Goal: Find specific page/section: Find specific page/section

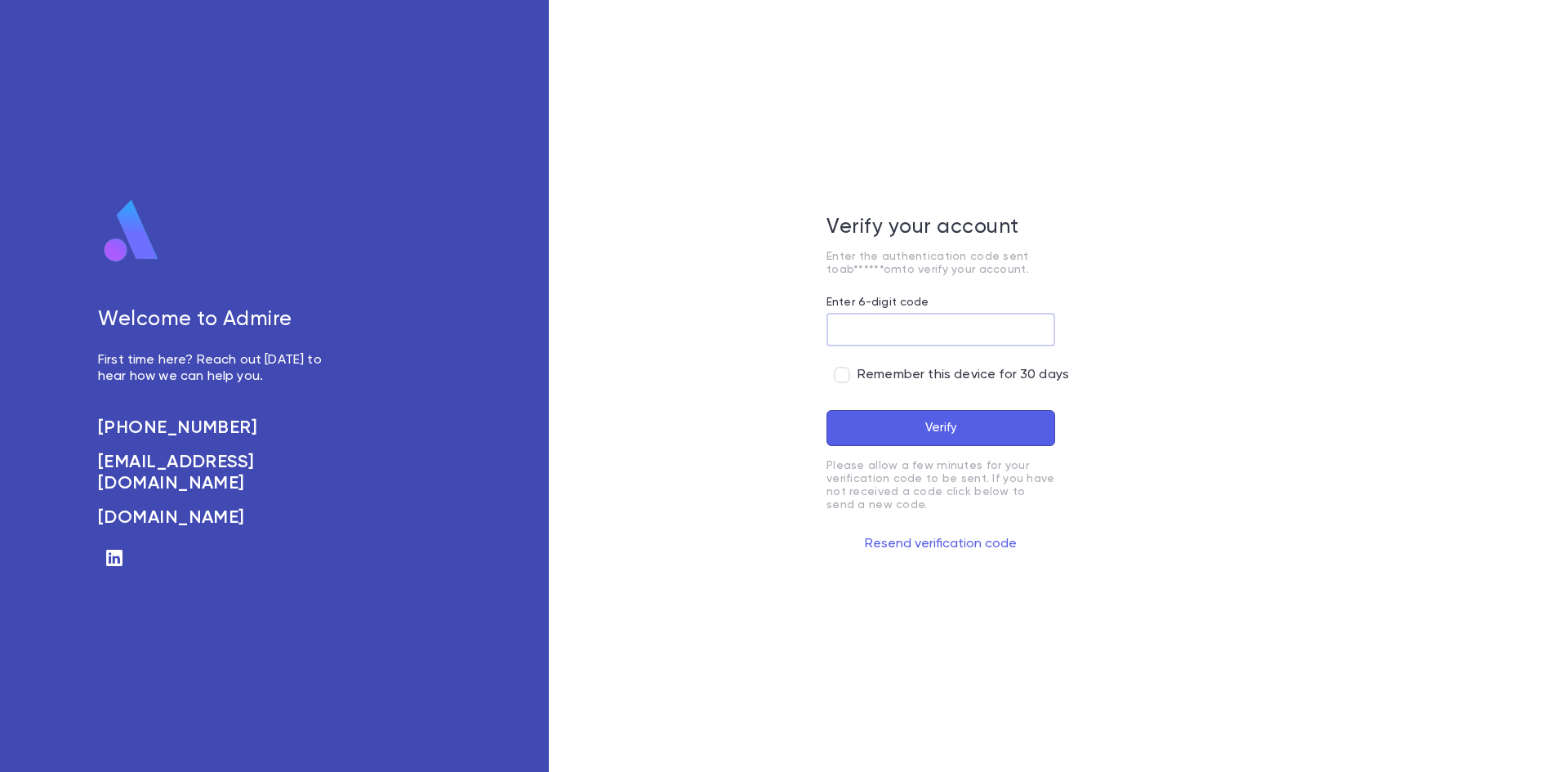
paste input "******"
type input "******"
click at [932, 429] on button "Verify" at bounding box center [940, 428] width 229 height 36
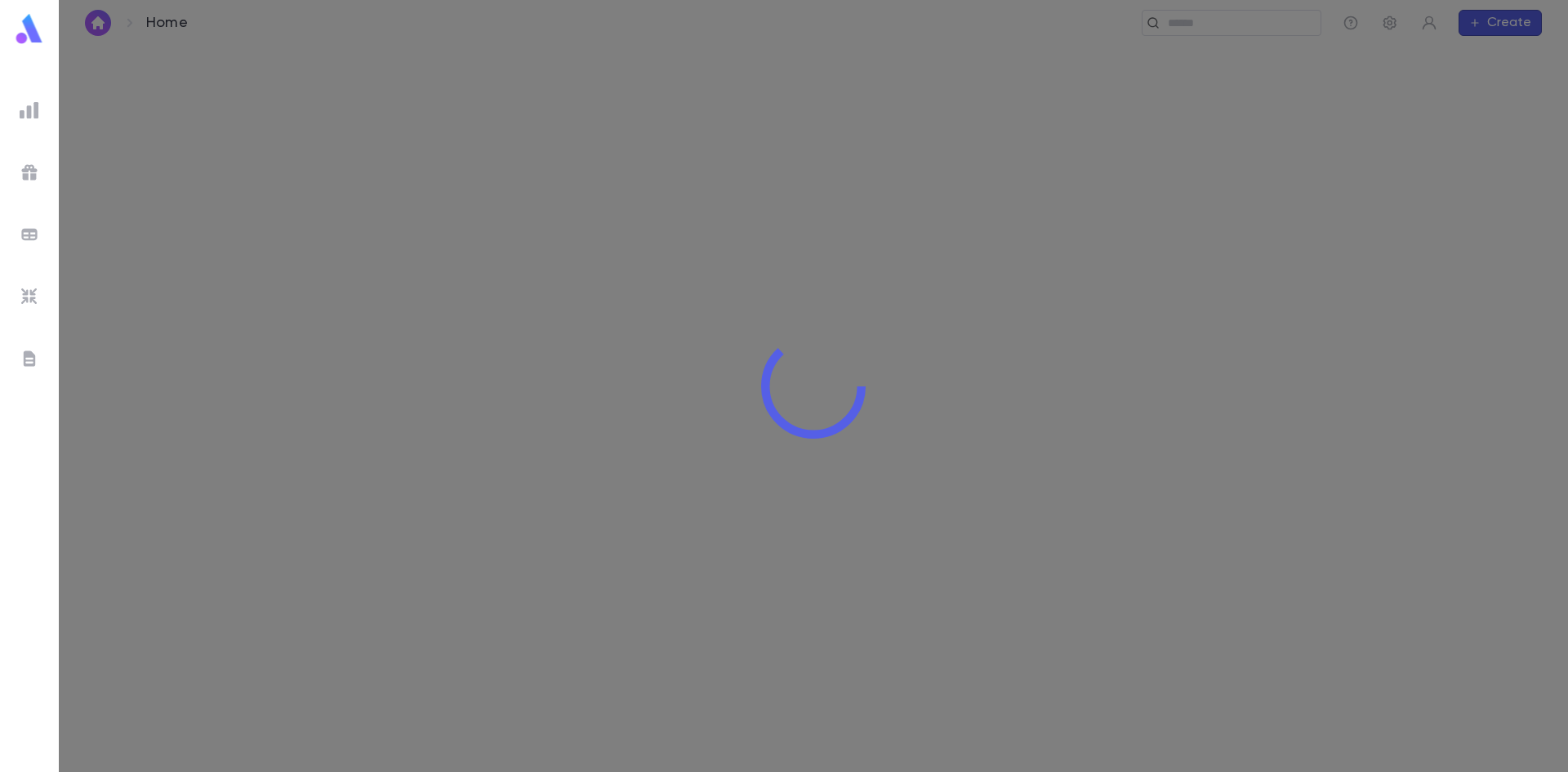
click at [921, 431] on div at bounding box center [813, 386] width 1509 height 772
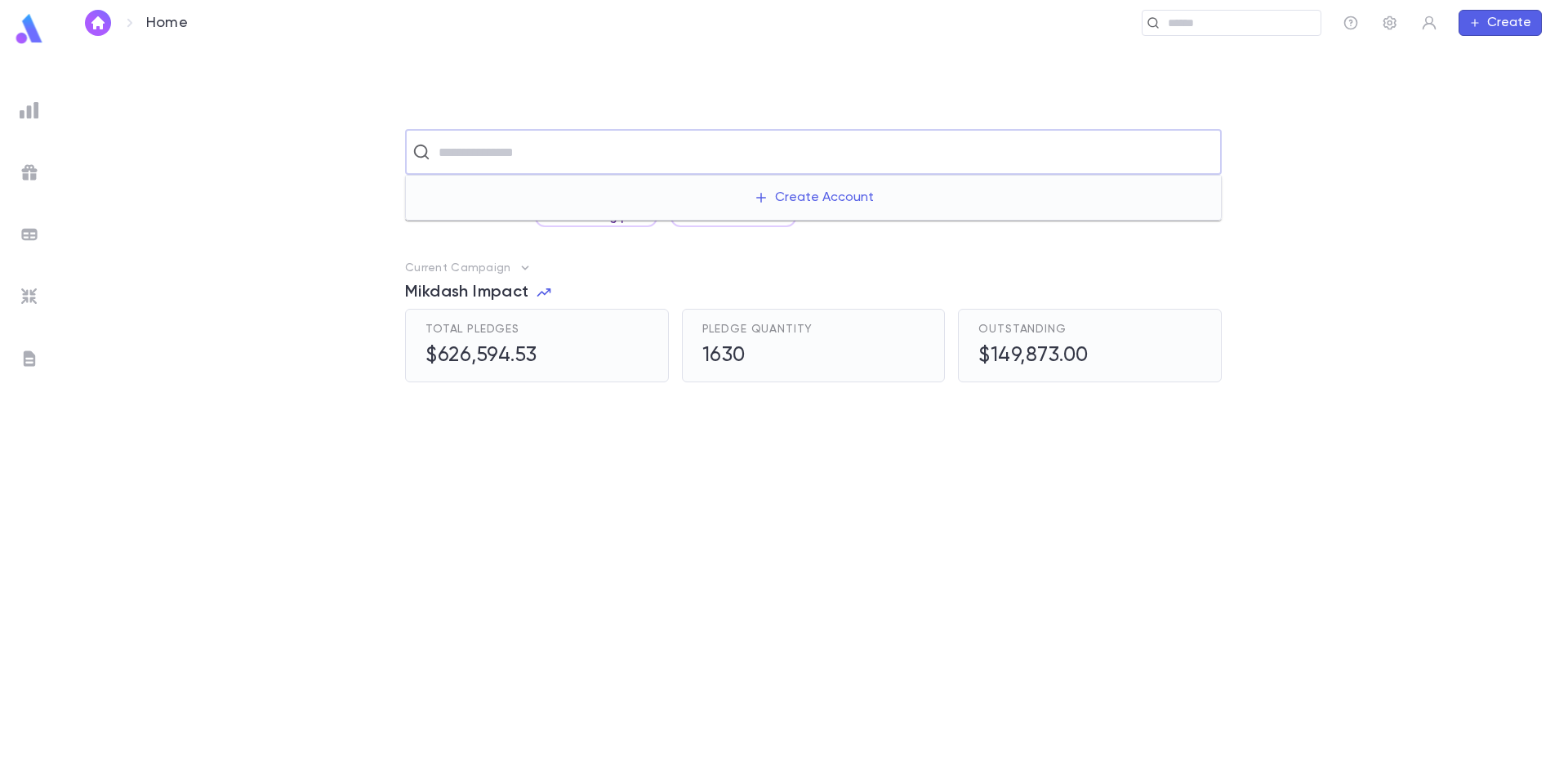
click at [470, 155] on input "text" at bounding box center [824, 152] width 781 height 31
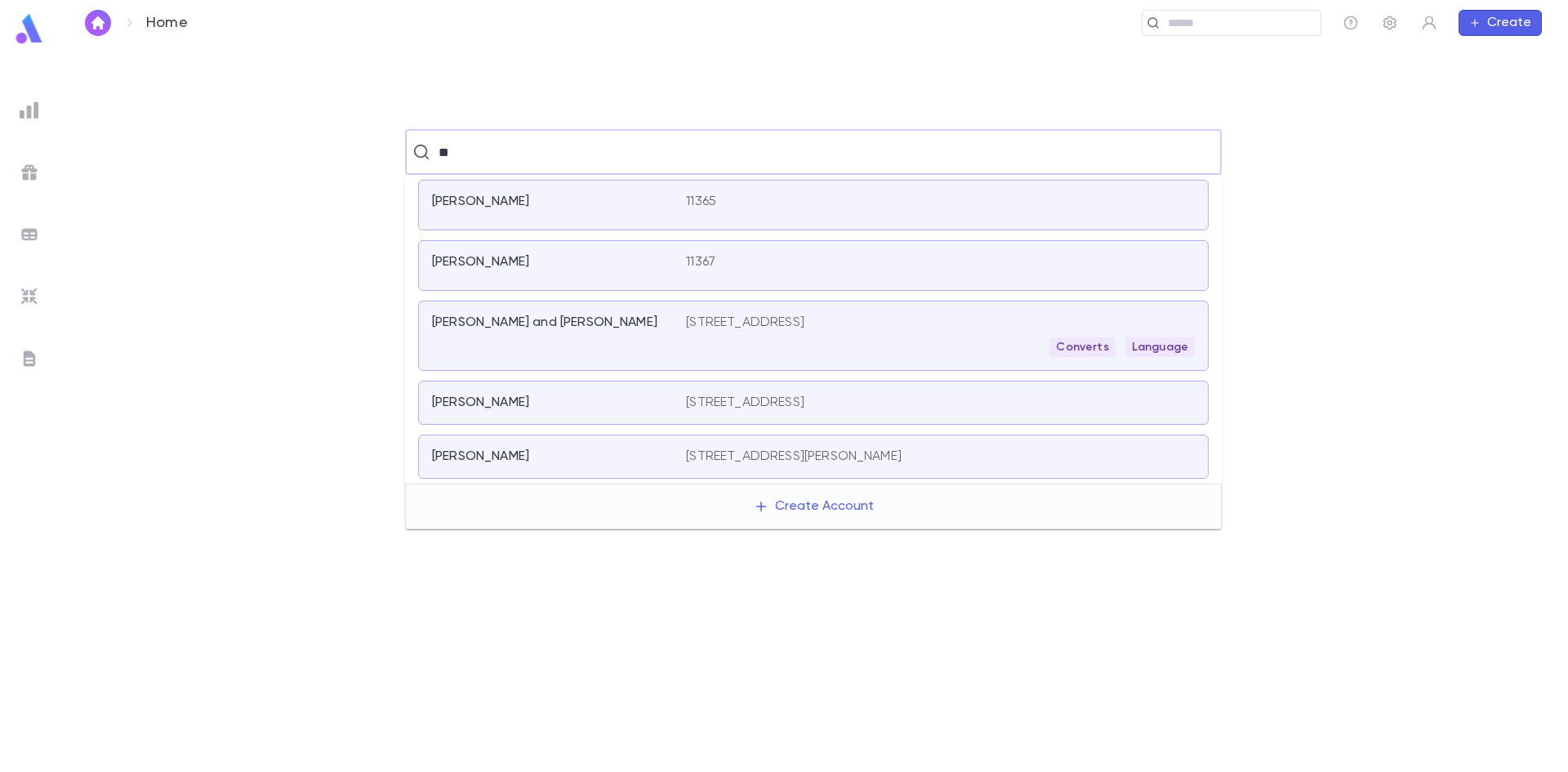
type input "*"
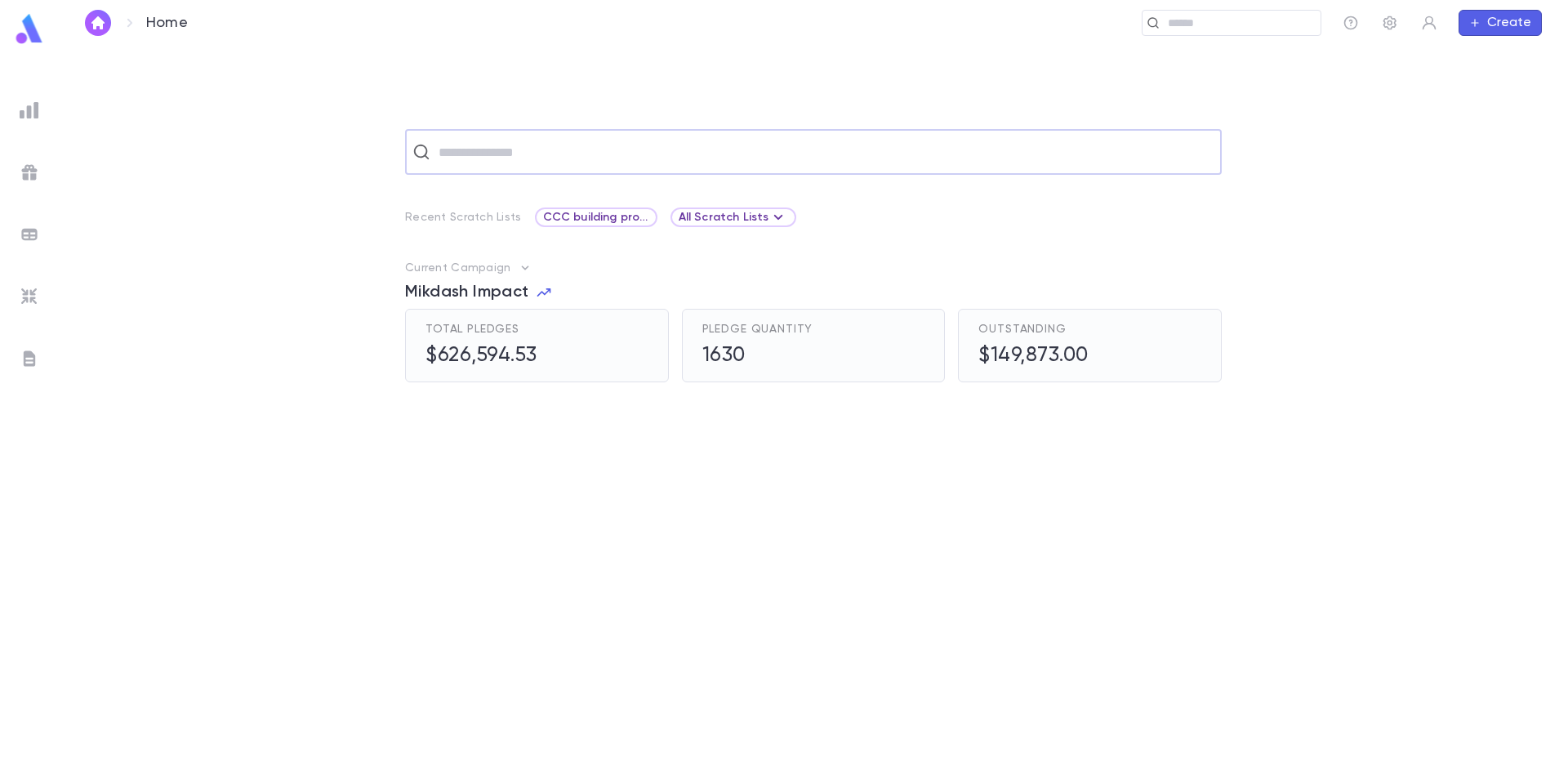
click at [492, 152] on input "text" at bounding box center [824, 152] width 781 height 31
click at [31, 103] on img at bounding box center [30, 110] width 20 height 20
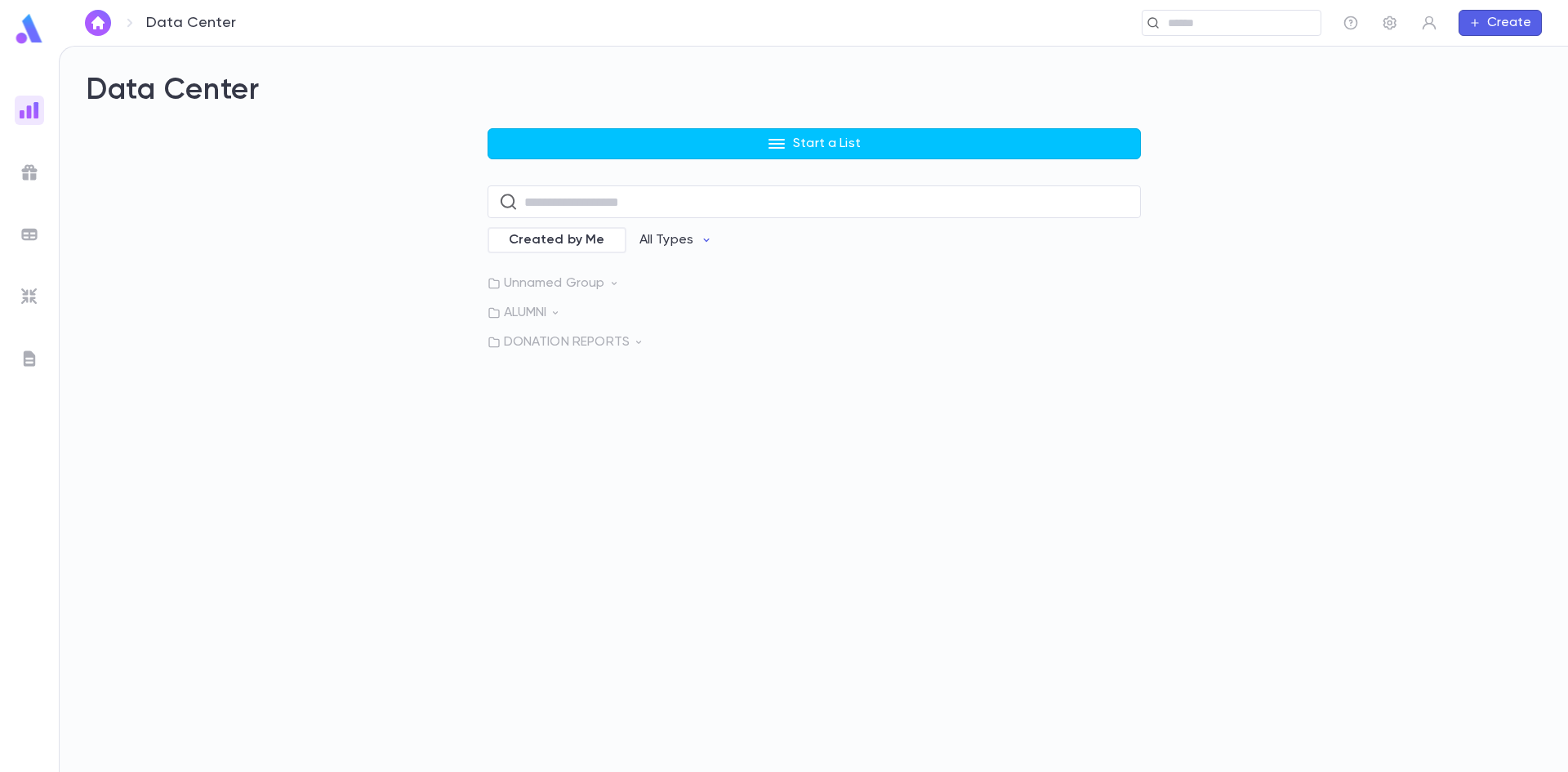
click at [544, 343] on p "DONATION REPORTS" at bounding box center [815, 343] width 653 height 17
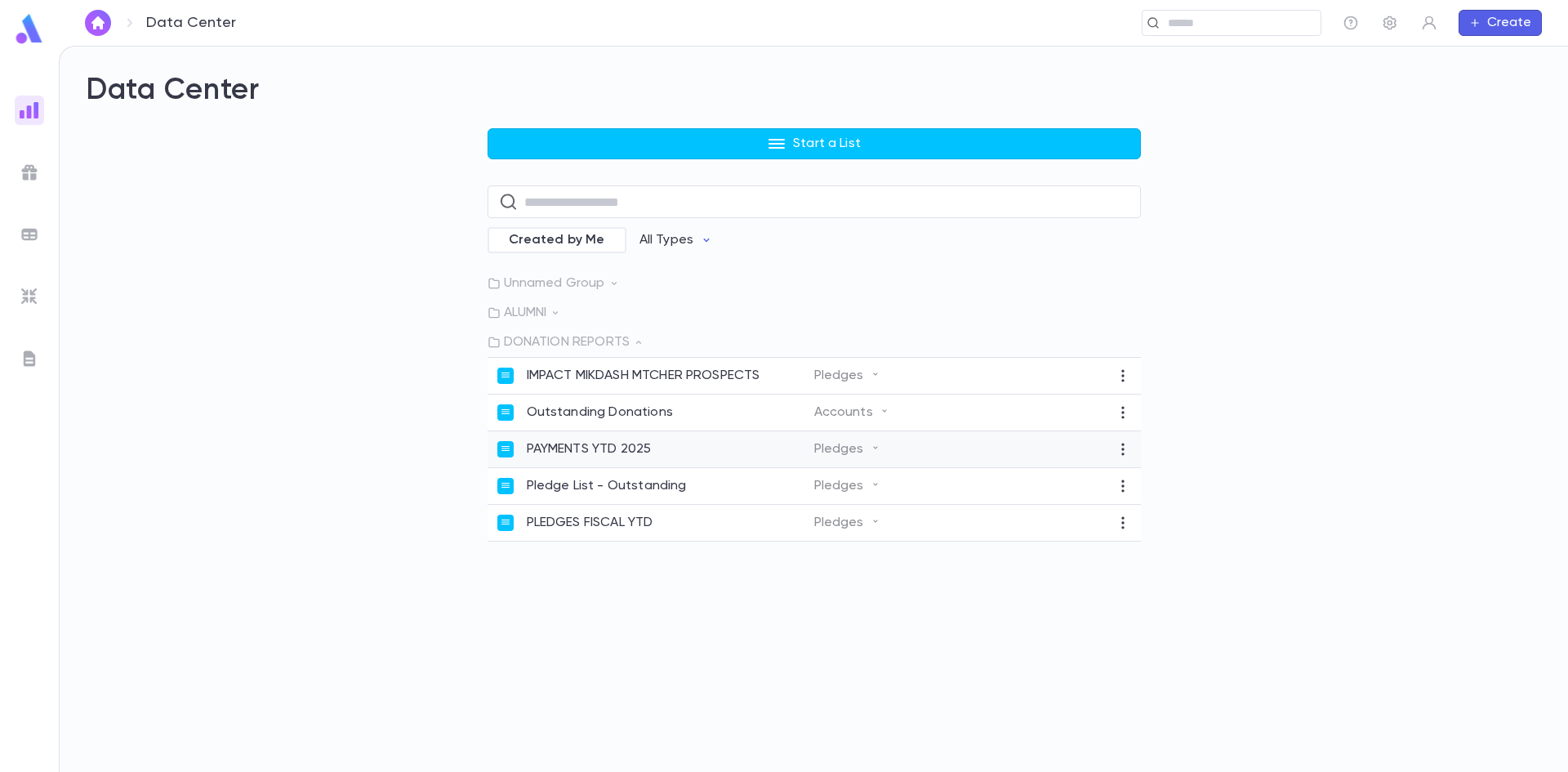
click at [553, 450] on p "PAYMENTS YTD 2025" at bounding box center [589, 449] width 125 height 17
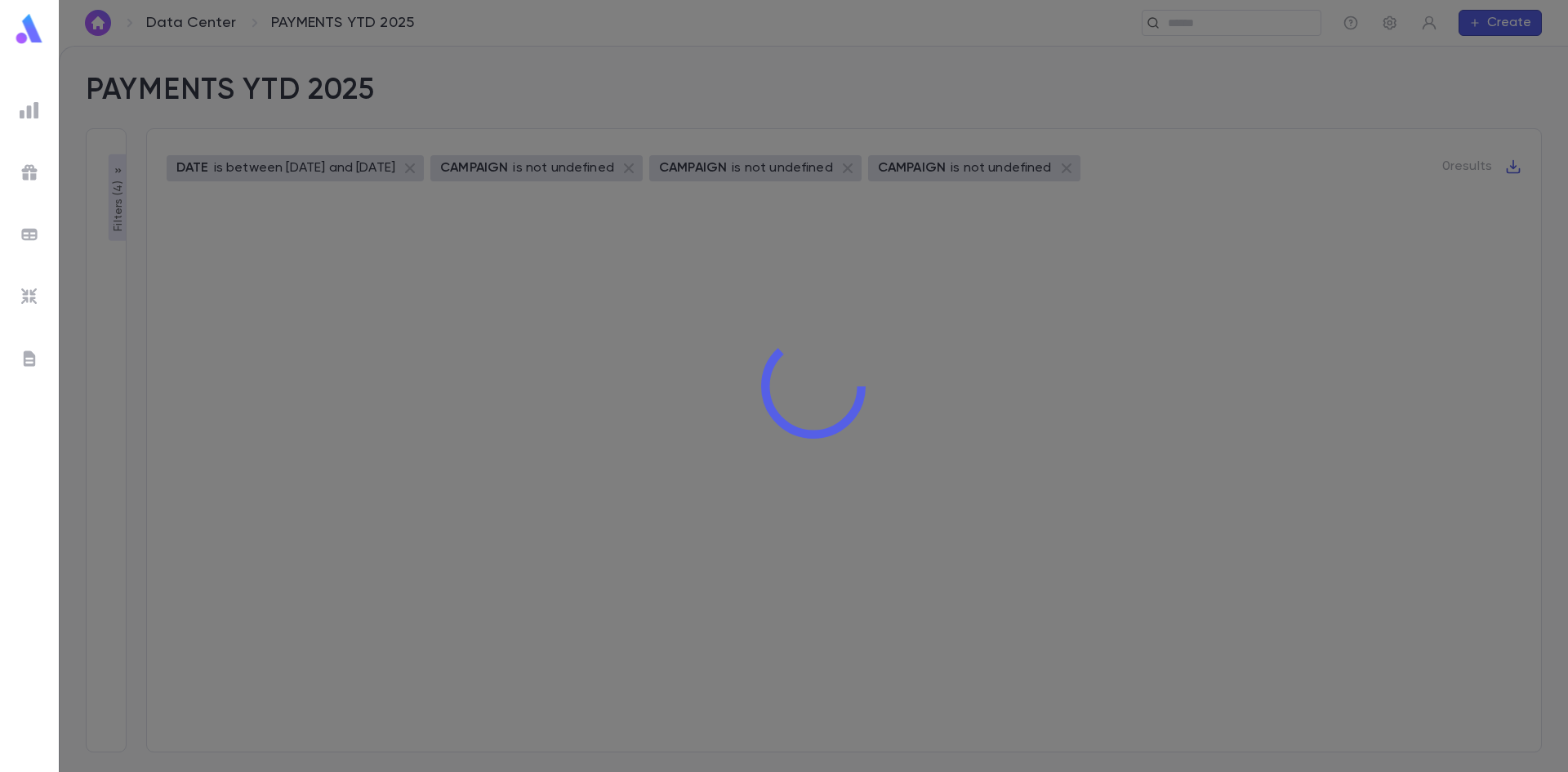
type input "**********"
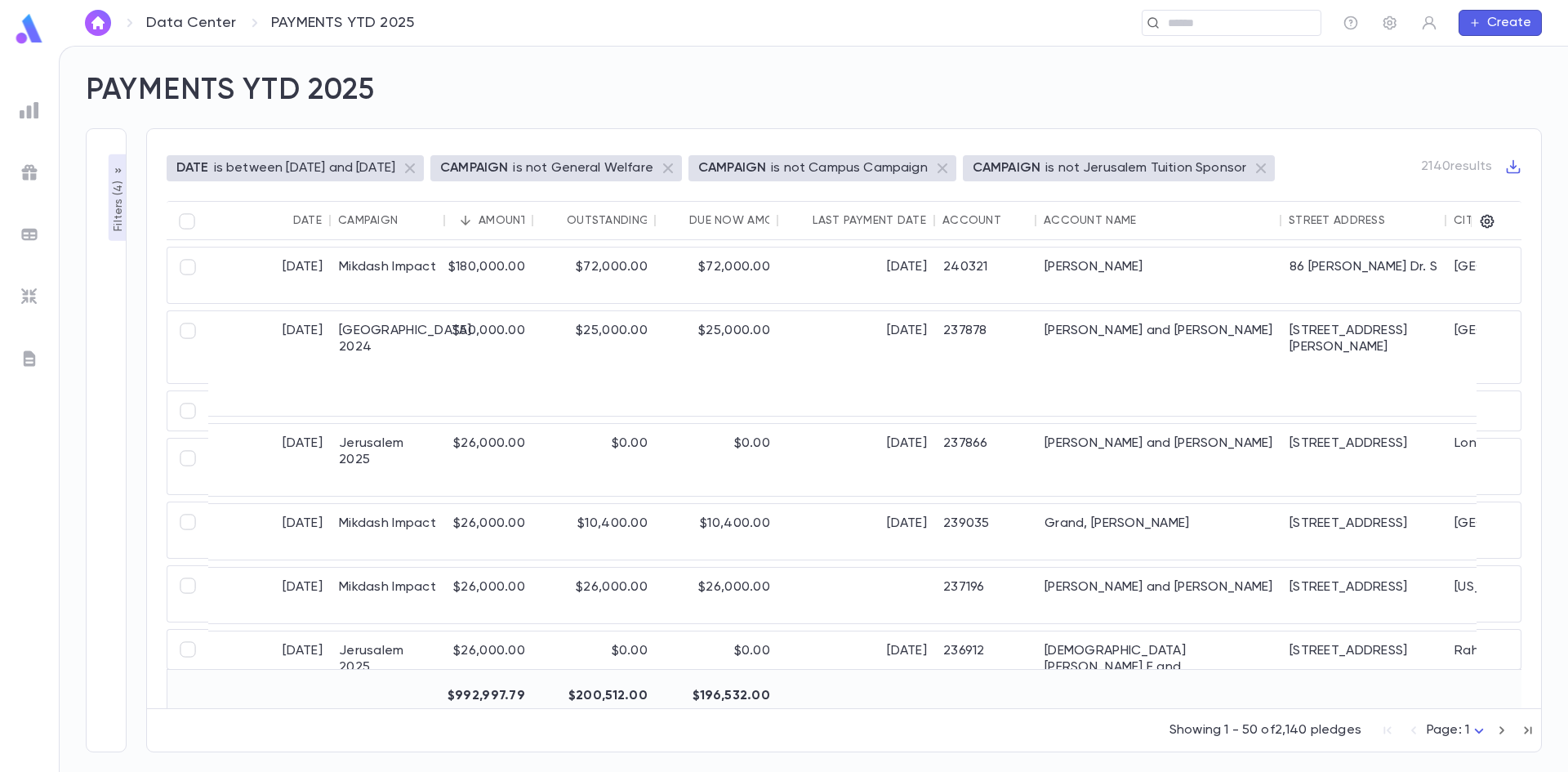
click at [522, 223] on div "Amount" at bounding box center [504, 221] width 50 height 13
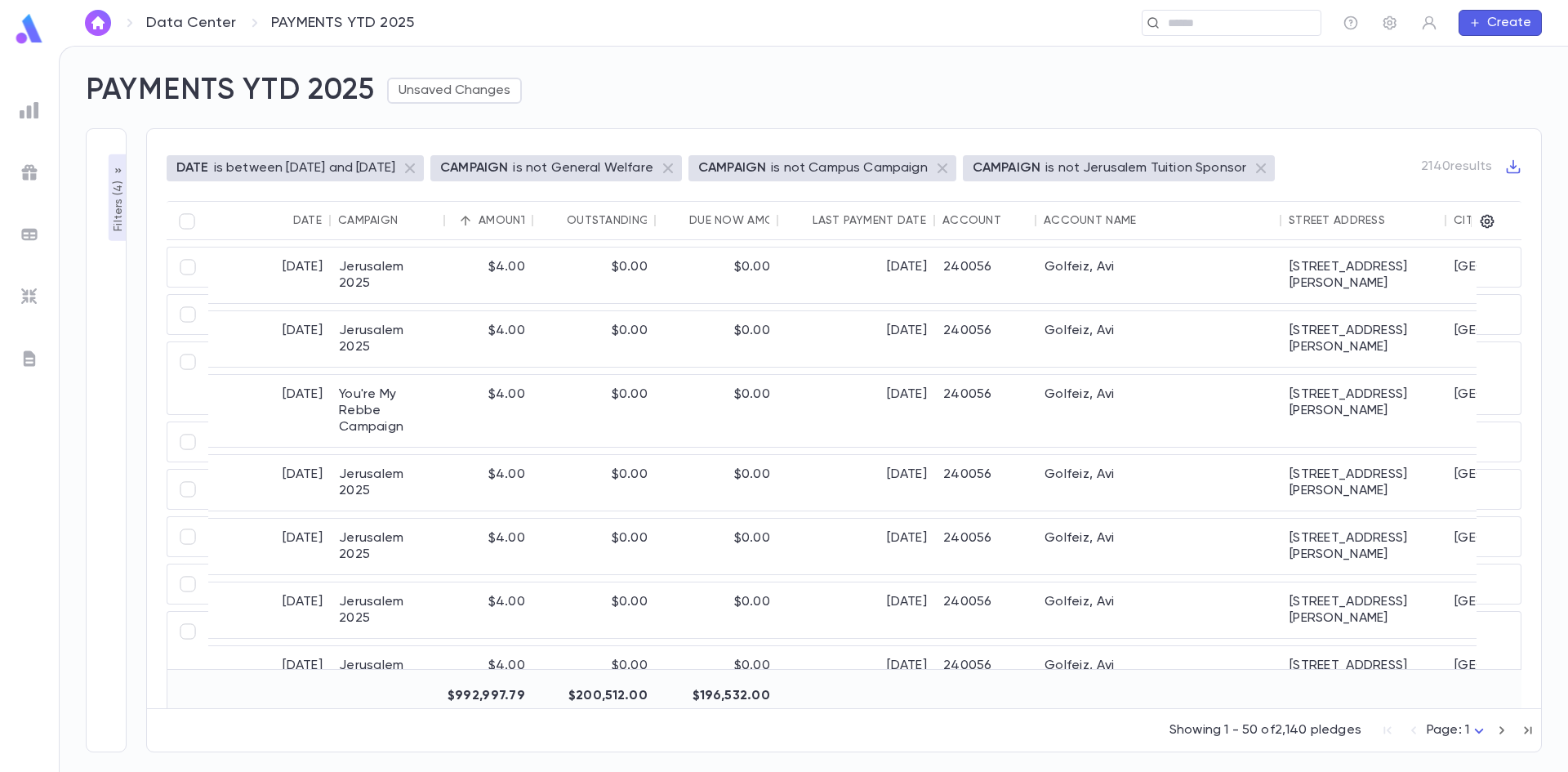
click at [522, 223] on div "Amount" at bounding box center [504, 221] width 50 height 13
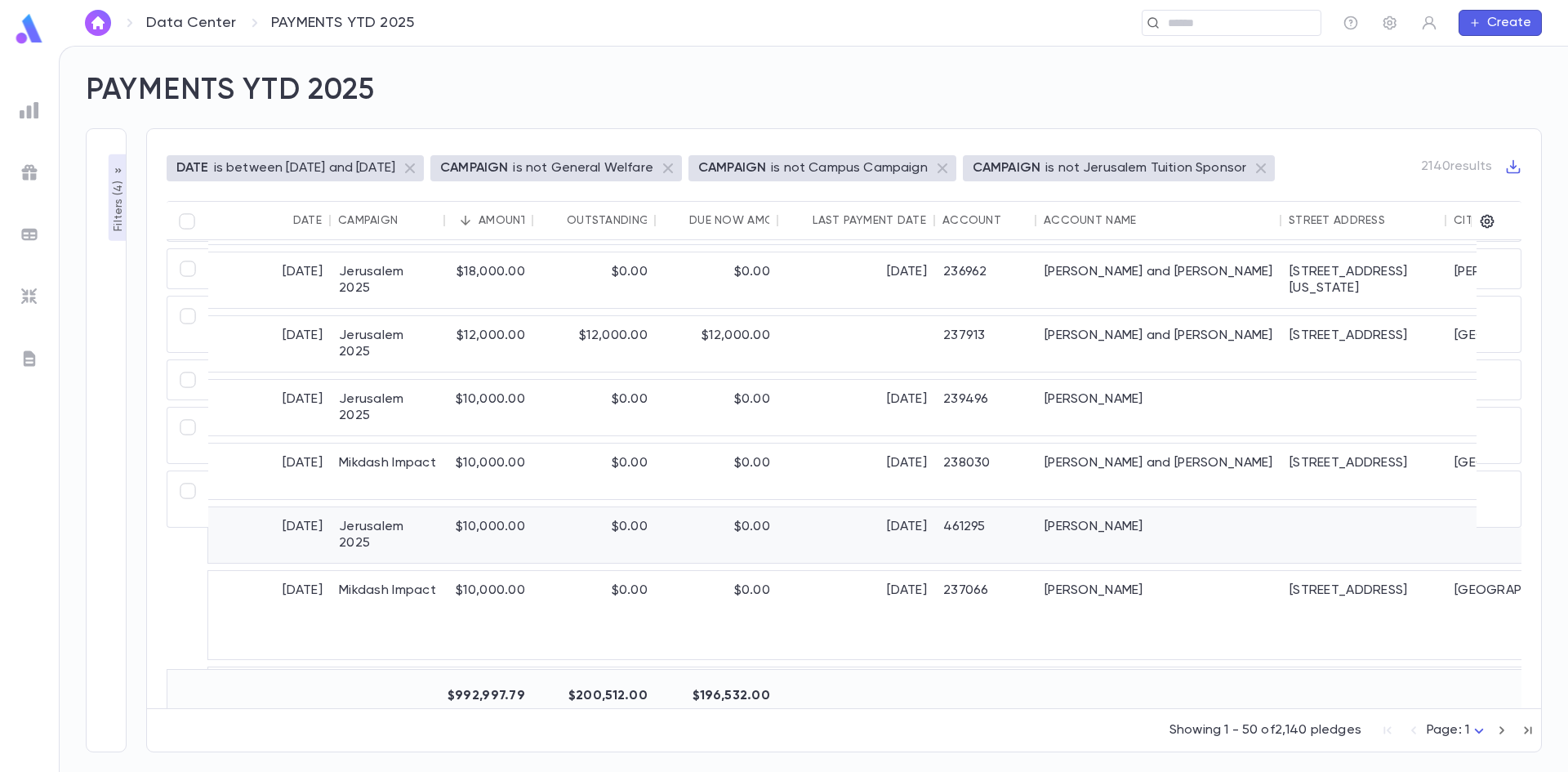
scroll to position [736, 0]
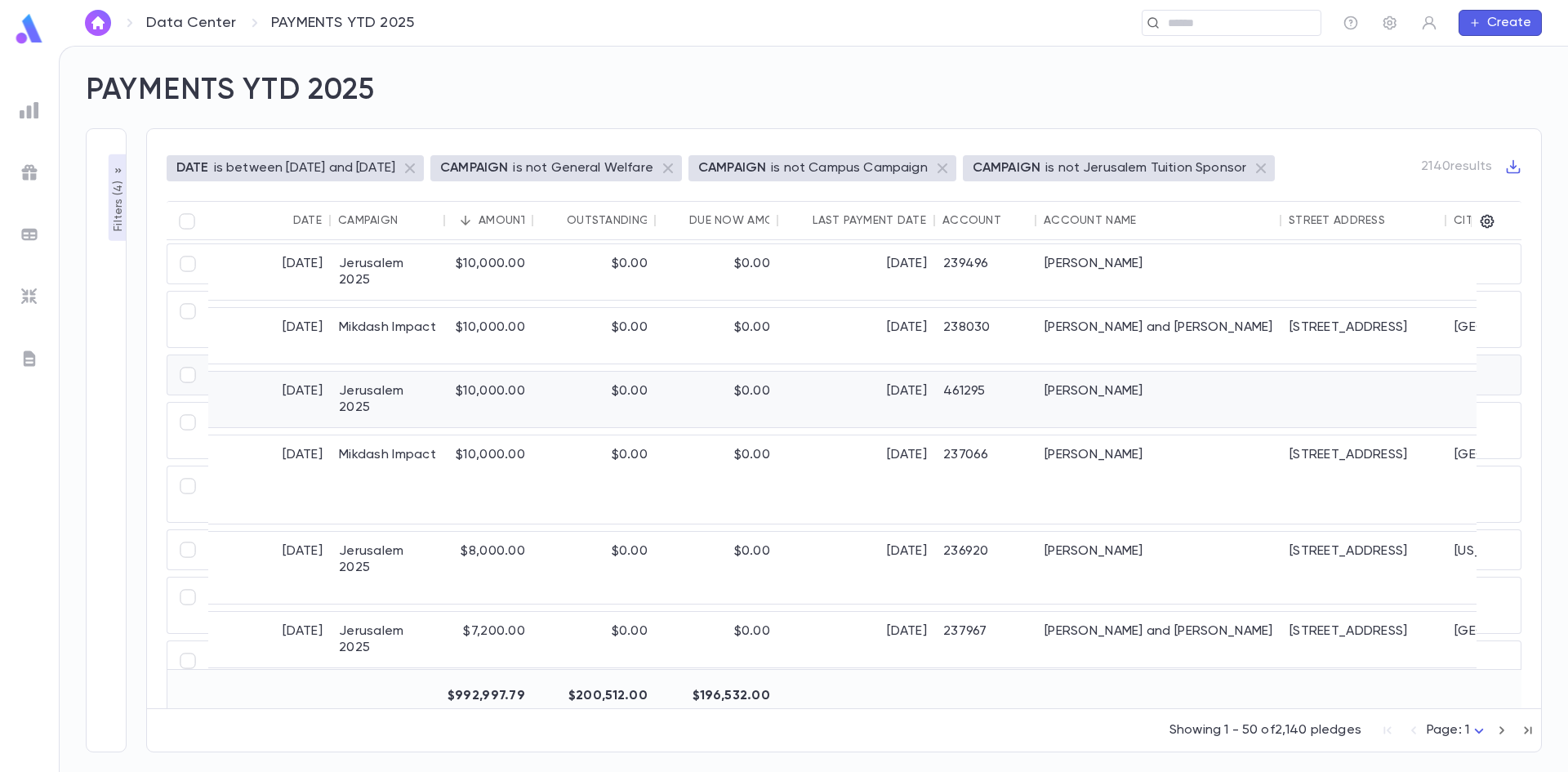
click at [1072, 380] on div "[PERSON_NAME]" at bounding box center [1159, 399] width 245 height 55
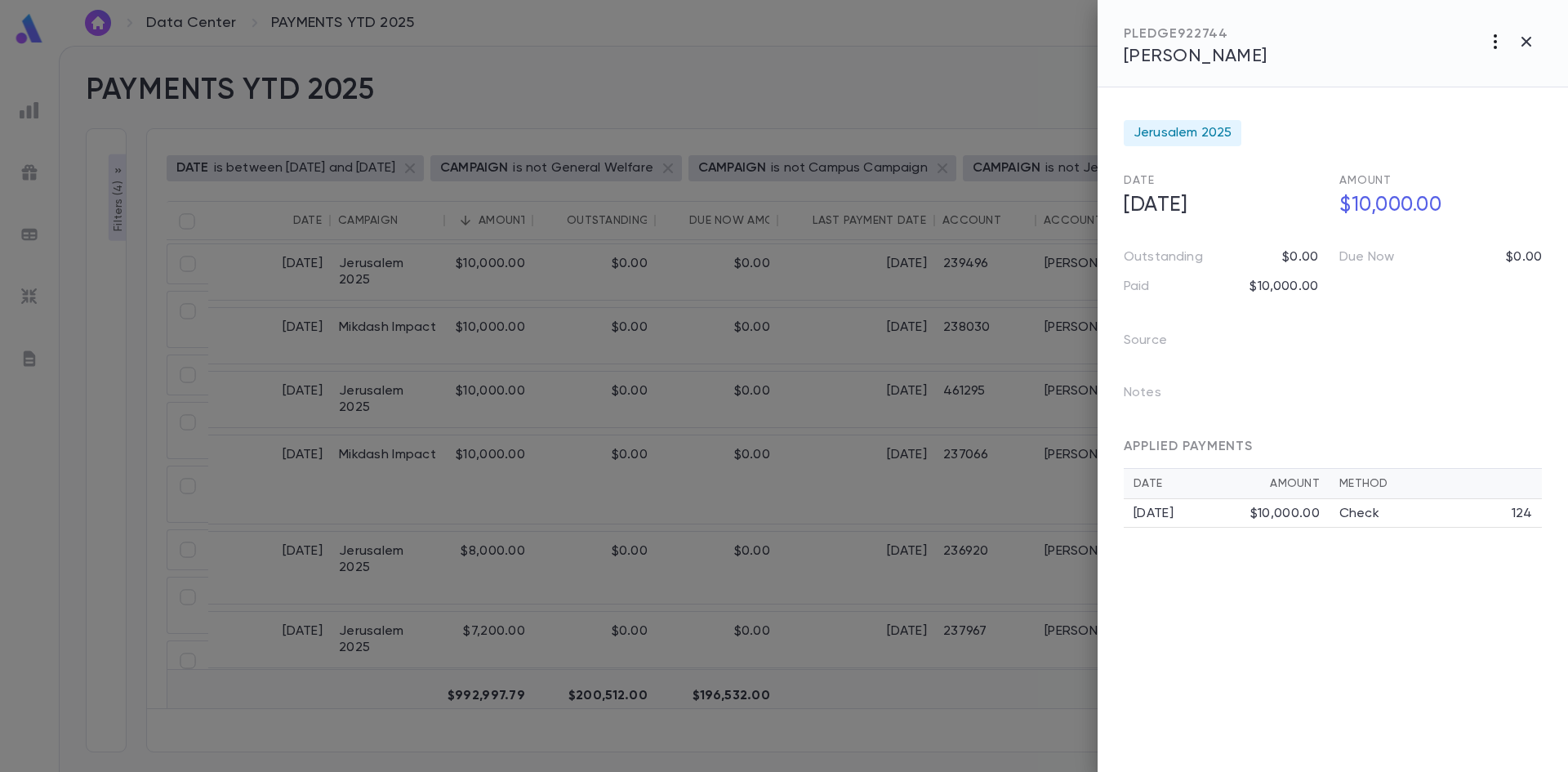
click at [1505, 37] on button "button" at bounding box center [1495, 42] width 31 height 31
click at [1185, 50] on div at bounding box center [784, 386] width 1568 height 772
click at [1148, 60] on span "[PERSON_NAME]" at bounding box center [1196, 56] width 144 height 18
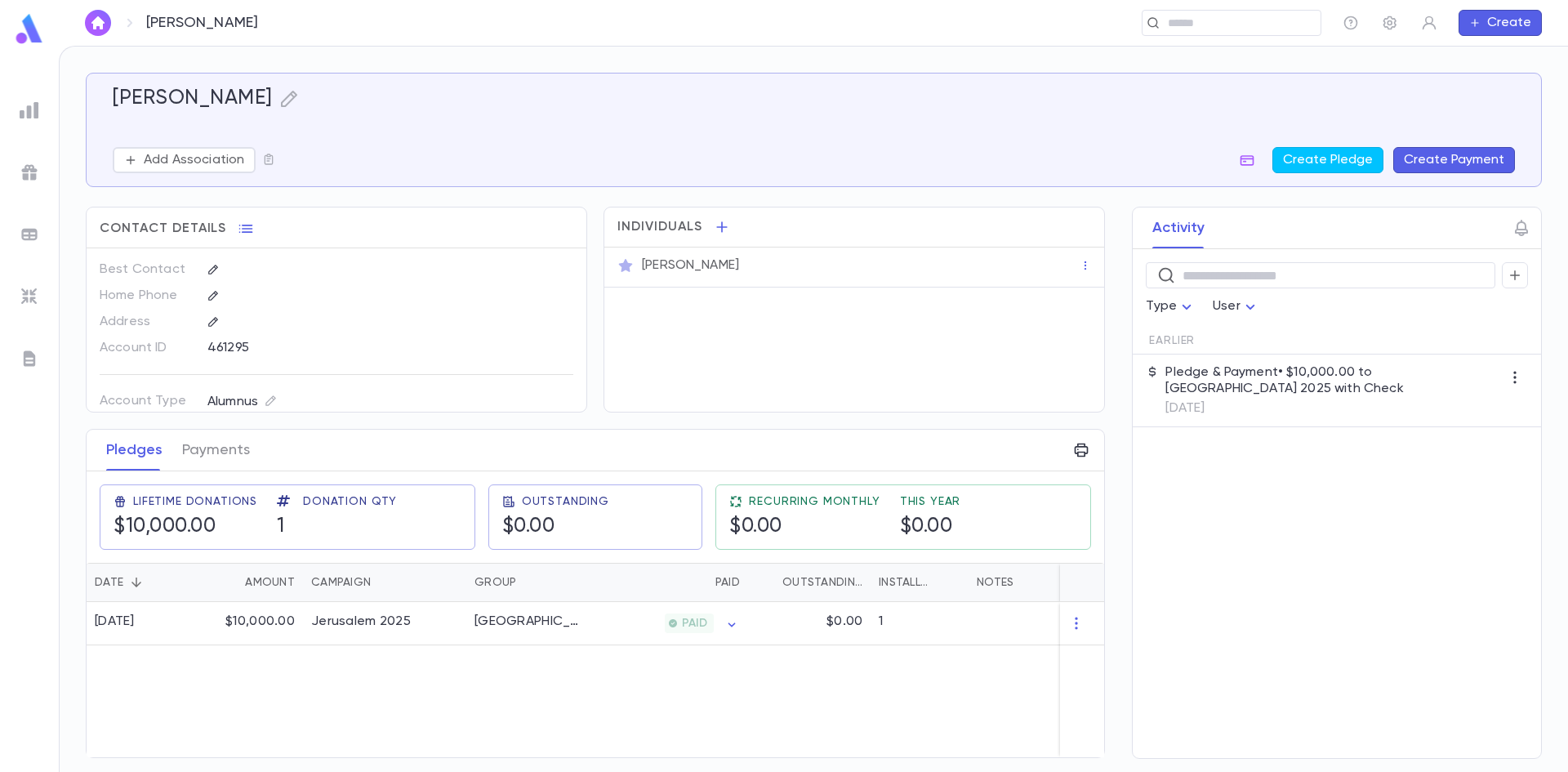
click at [721, 266] on p "[PERSON_NAME]" at bounding box center [691, 266] width 98 height 17
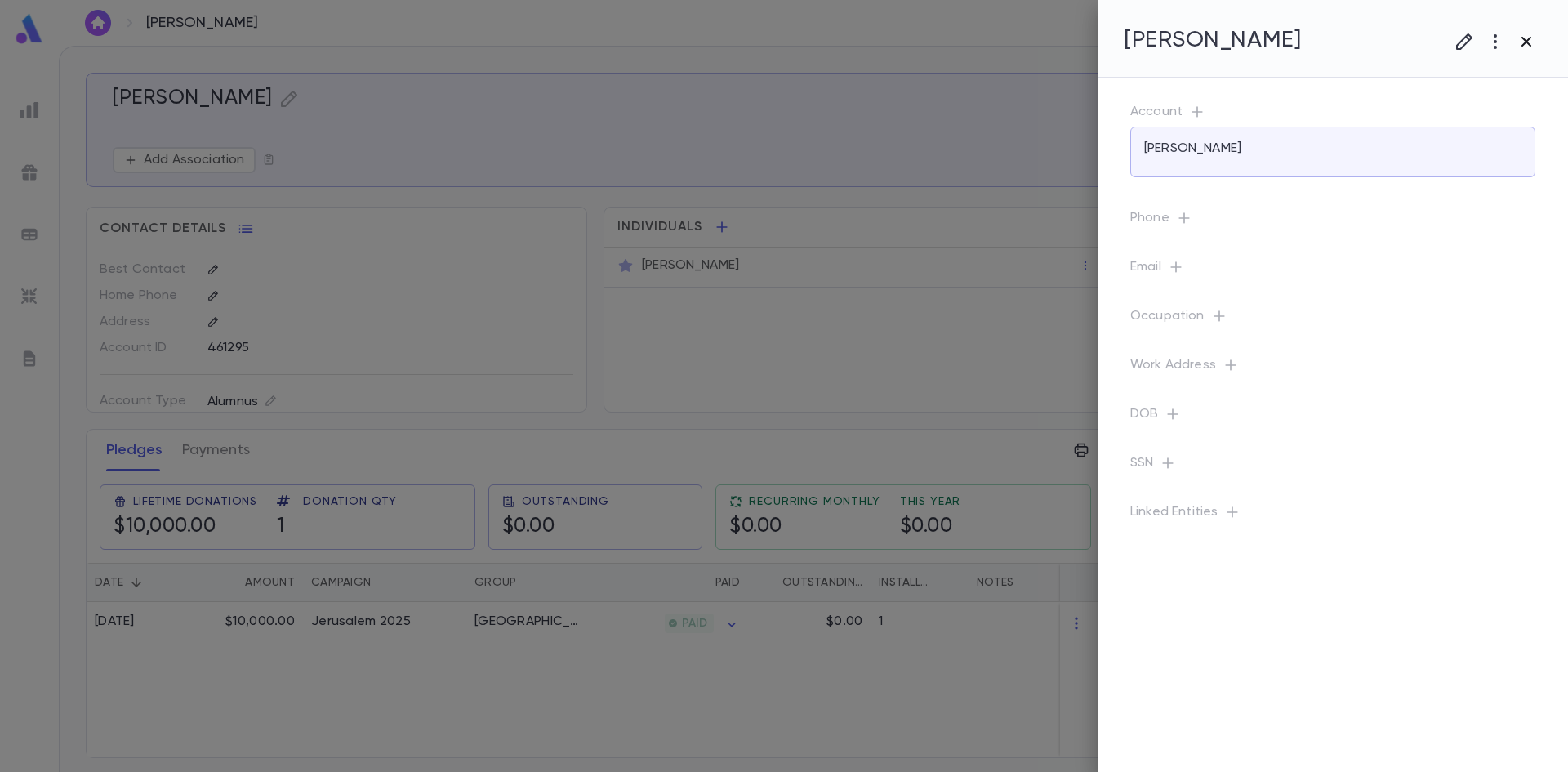
click at [1523, 44] on icon "button" at bounding box center [1527, 42] width 20 height 20
